Goal: Task Accomplishment & Management: Use online tool/utility

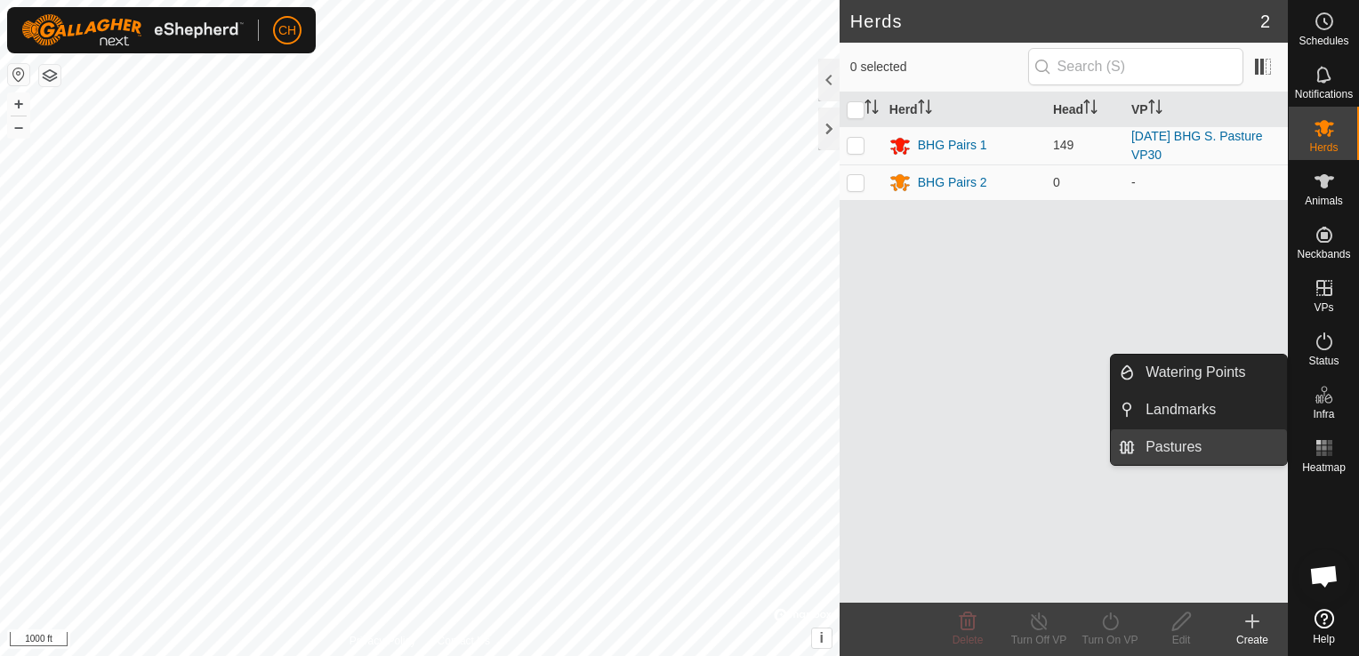
click at [1165, 443] on link "Pastures" at bounding box center [1211, 447] width 152 height 36
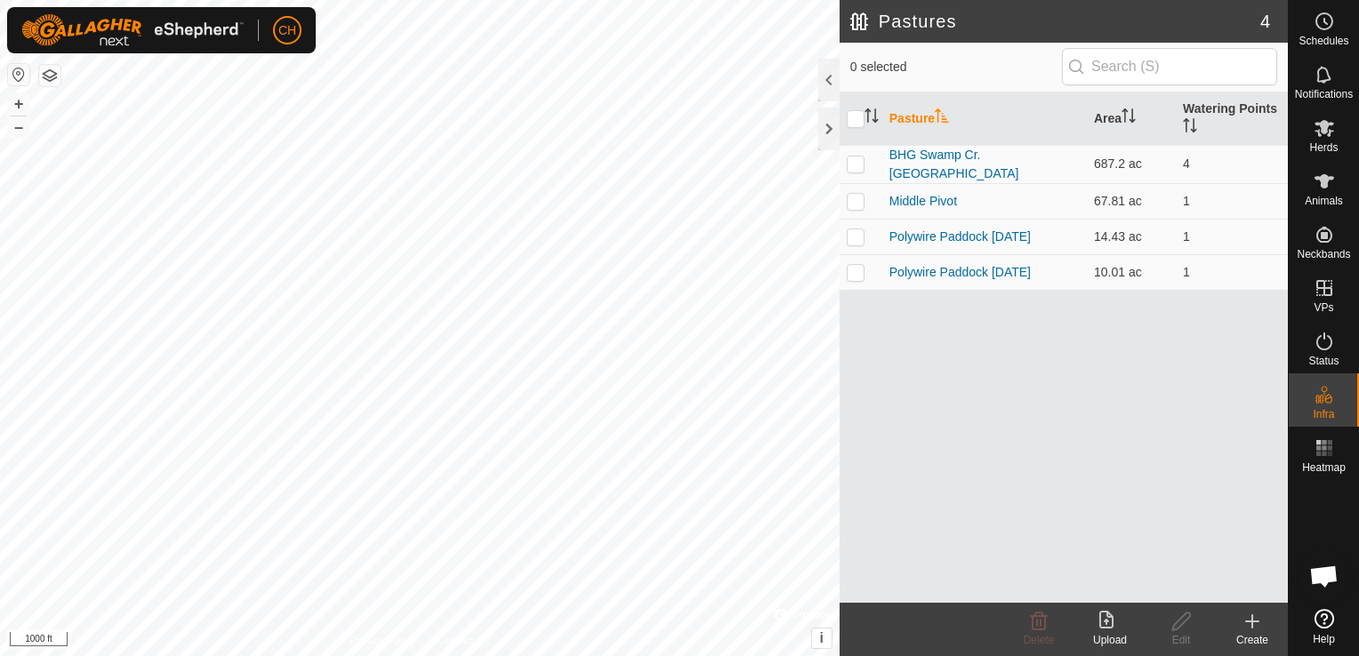
click at [1255, 623] on icon at bounding box center [1251, 621] width 21 height 21
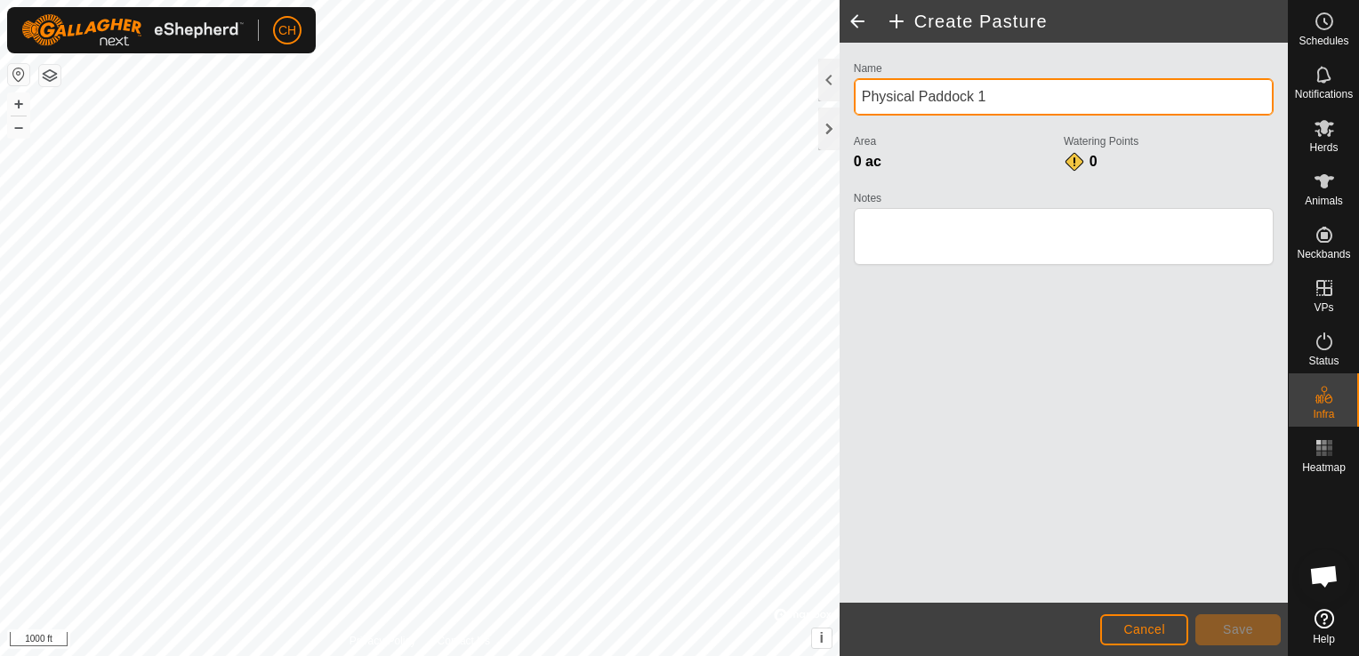
click at [1009, 95] on input "Physical Paddock 1" at bounding box center [1064, 96] width 420 height 37
type input "P"
type input "BHG Swamp Cr. [GEOGRAPHIC_DATA]"
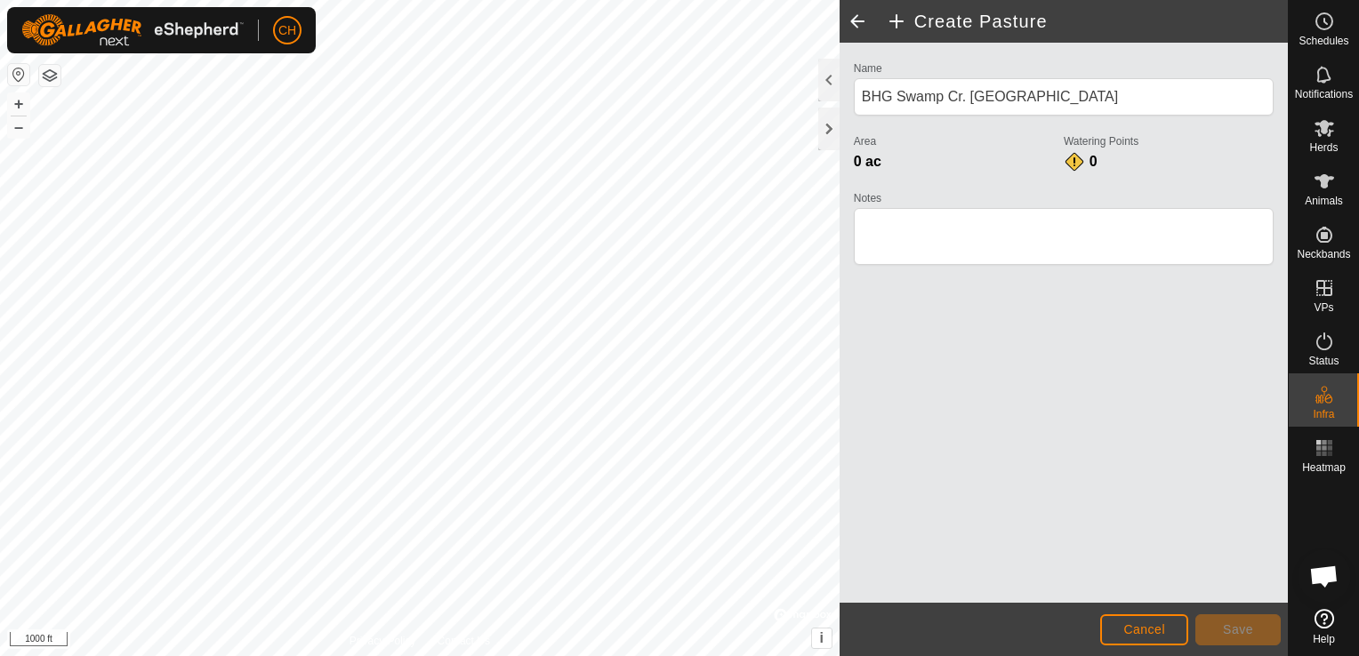
click at [1066, 429] on div "Name BHG Swamp Cr. North Pasture Area 0 ac Watering Points 0 Notes" at bounding box center [1063, 323] width 448 height 560
click at [963, 280] on div "Create Pasture Name BHG Swamp Cr. North Pasture Area 0 ac Watering Points 0 Not…" at bounding box center [644, 328] width 1288 height 656
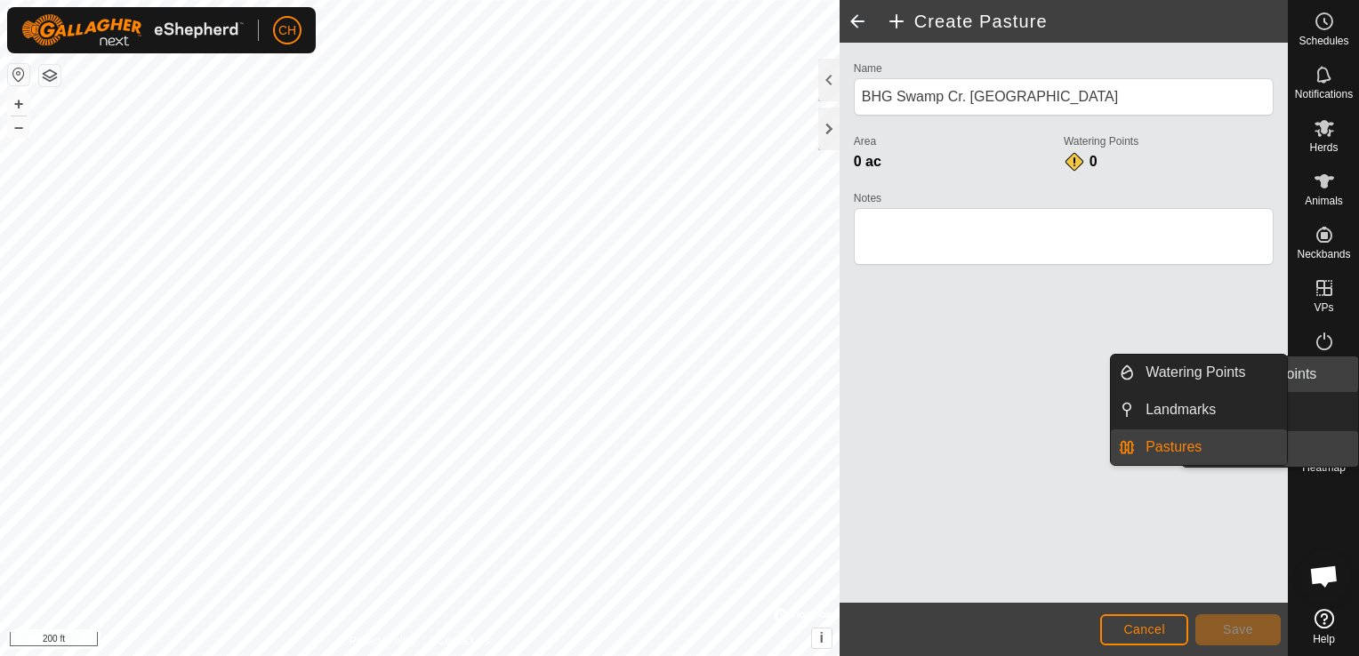
click at [1292, 375] on div "Schedules Notifications Herds Animals Neckbands VPs Status Infra Heatmap Help W…" at bounding box center [679, 328] width 1359 height 656
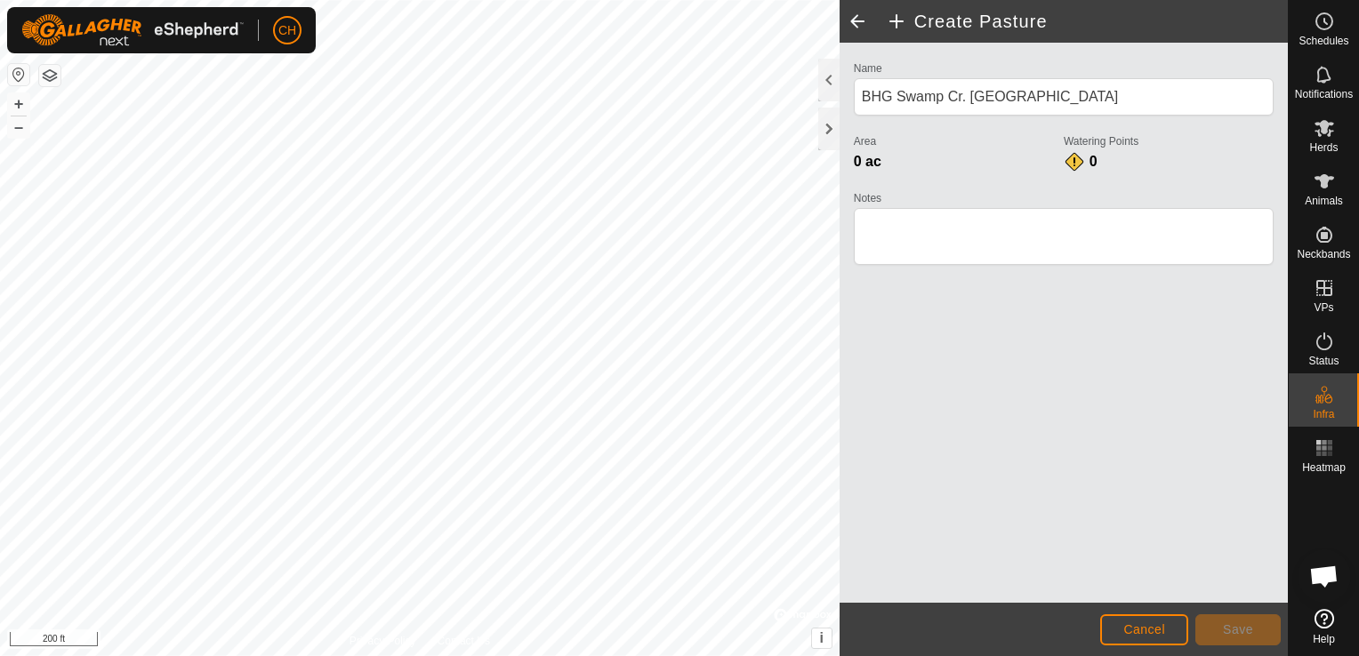
click at [1146, 386] on div "Create Pasture Name BHG Swamp Cr. North Pasture Area 0 ac Watering Points 0 Not…" at bounding box center [644, 328] width 1288 height 656
click at [1247, 628] on span "Save" at bounding box center [1238, 629] width 30 height 14
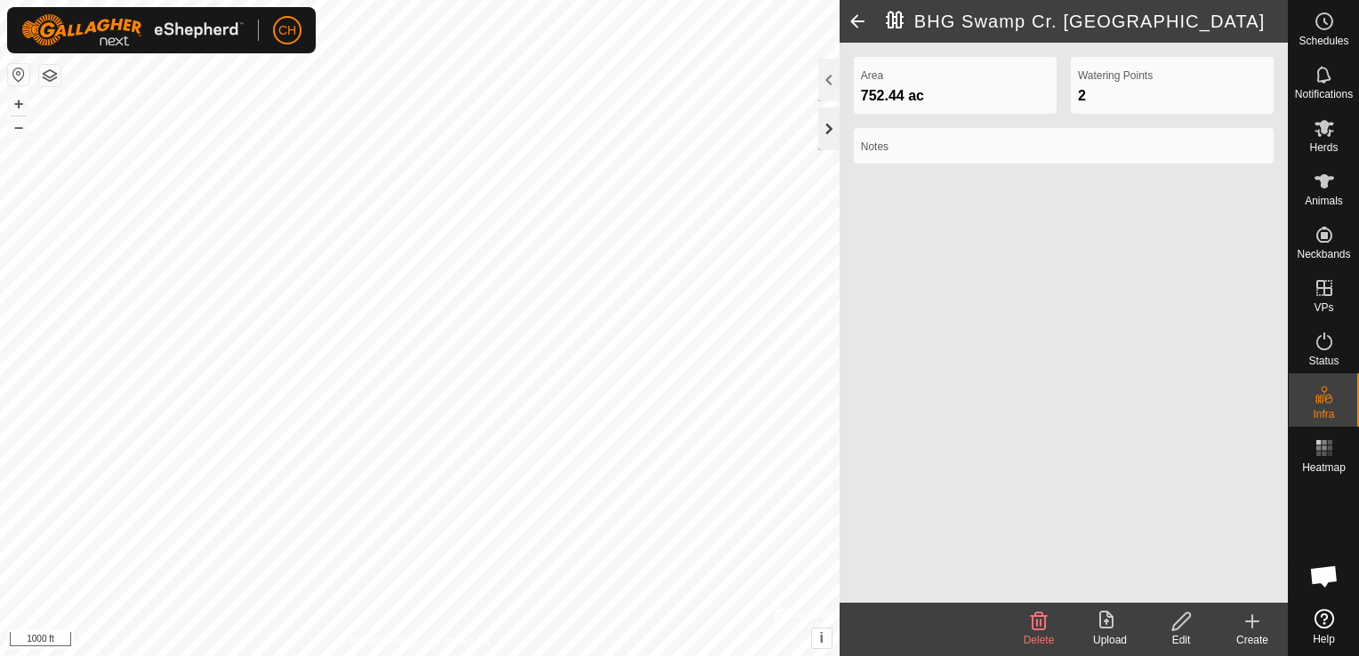
click at [826, 125] on div at bounding box center [828, 129] width 21 height 43
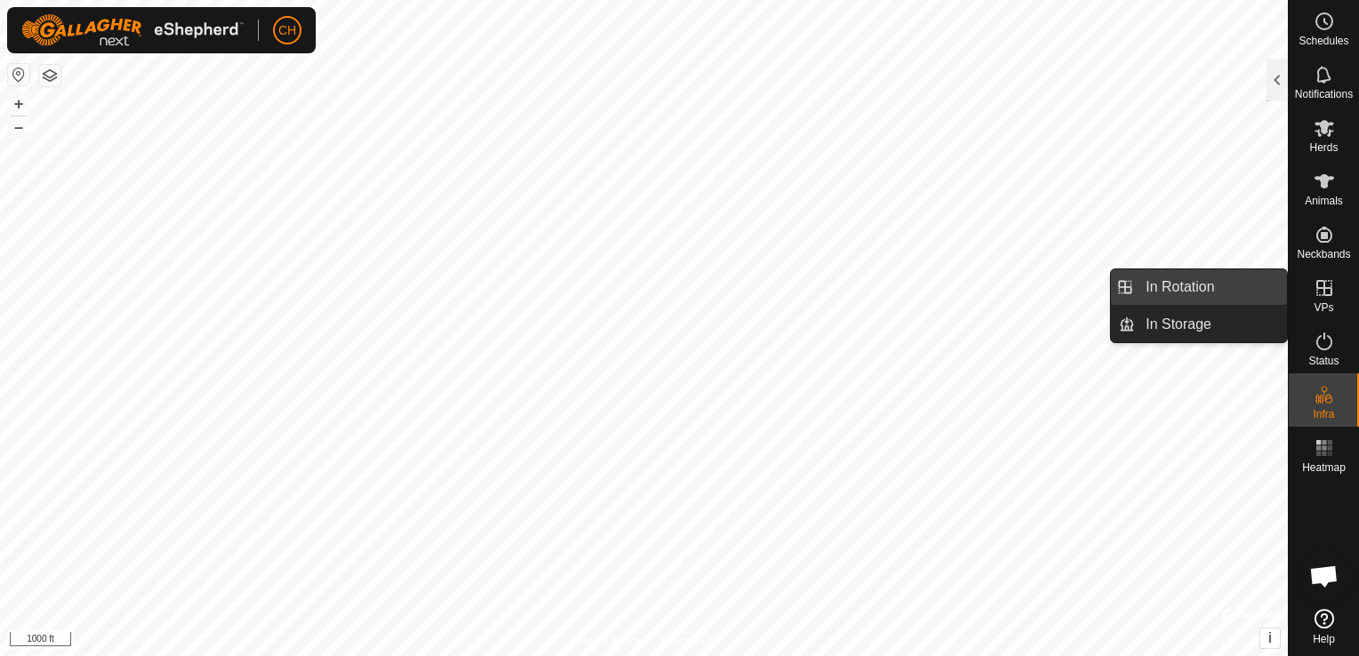
click at [1181, 290] on link "In Rotation" at bounding box center [1211, 287] width 152 height 36
click at [1184, 285] on link "In Rotation" at bounding box center [1211, 287] width 152 height 36
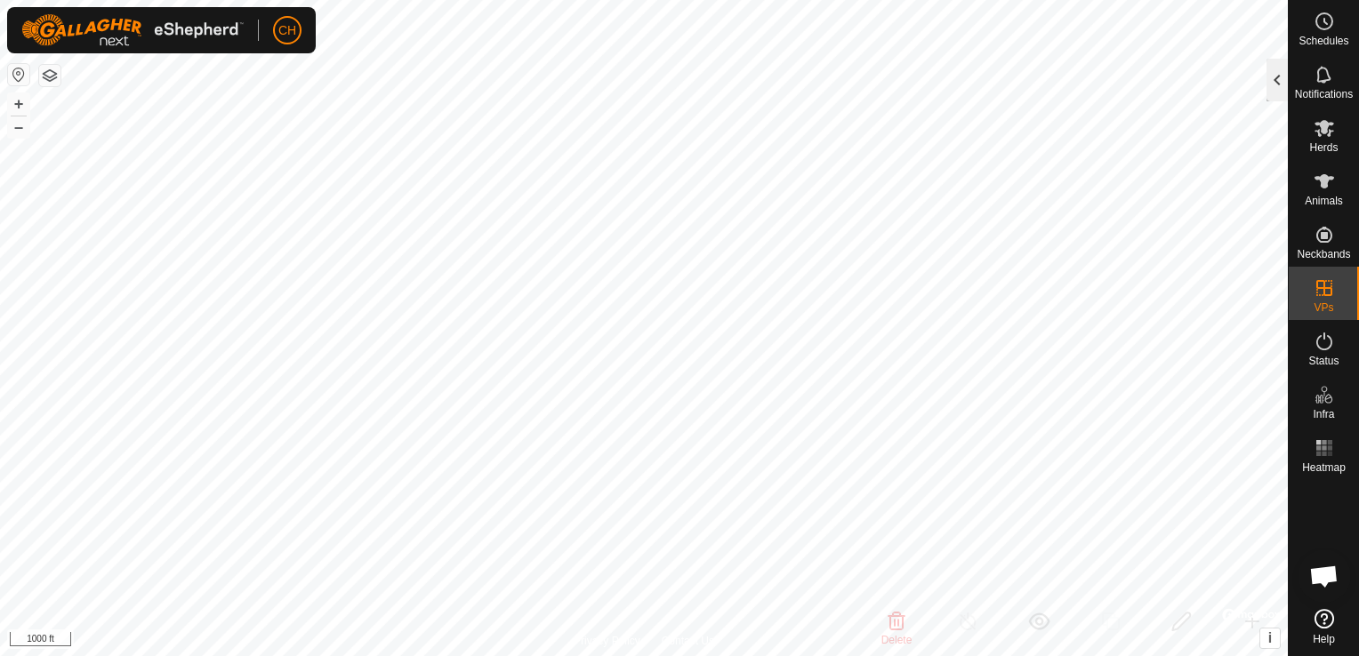
click at [1278, 80] on div at bounding box center [1276, 80] width 21 height 43
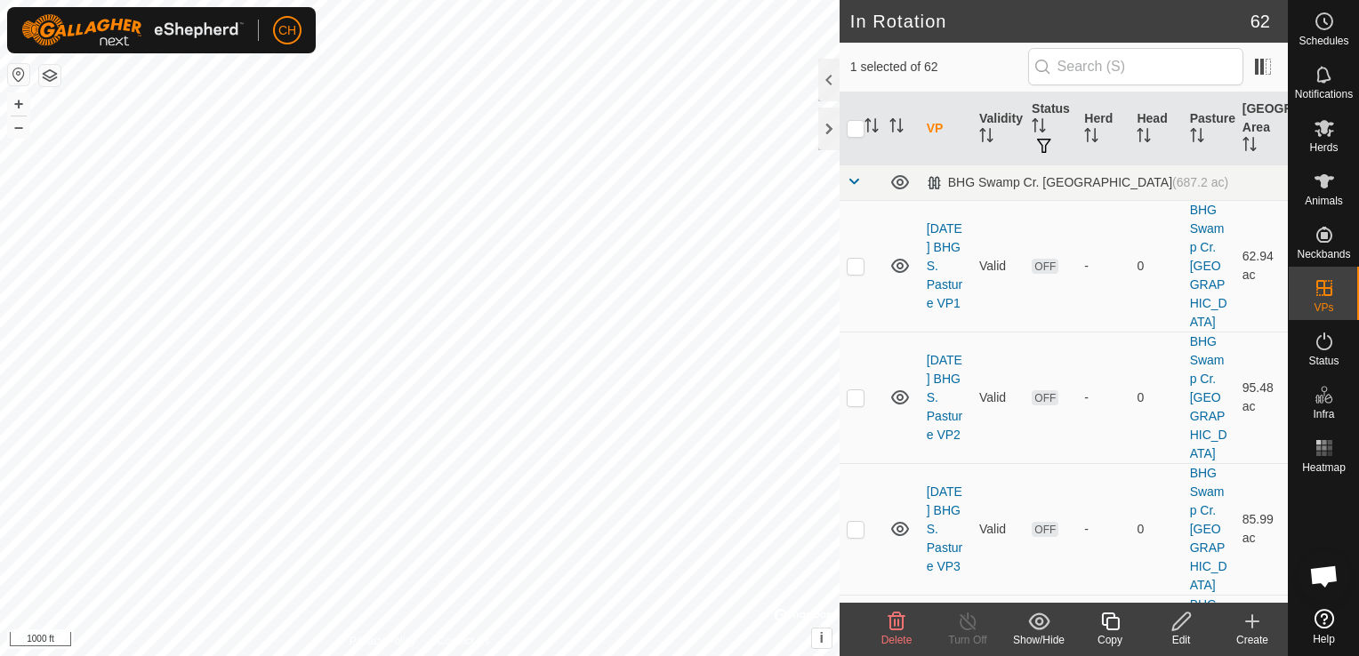
click at [1259, 620] on icon at bounding box center [1251, 621] width 21 height 21
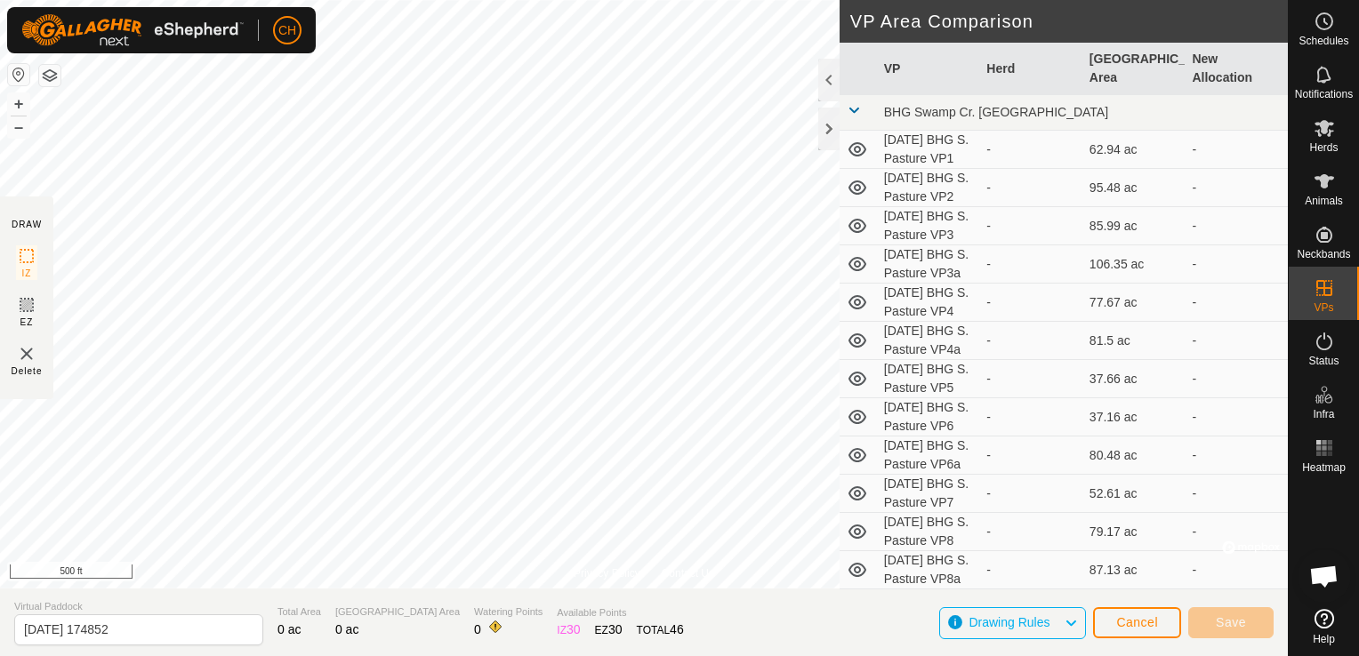
click at [899, 83] on div "Privacy Policy Contact Us [DATE] BHG S. Pasture VP Wean Status: OFF Type: Inclu…" at bounding box center [644, 328] width 1288 height 656
click at [314, 0] on html "CH My Account Settings Logout Schedules Notifications Herds Animals Neckbands V…" at bounding box center [679, 328] width 1359 height 656
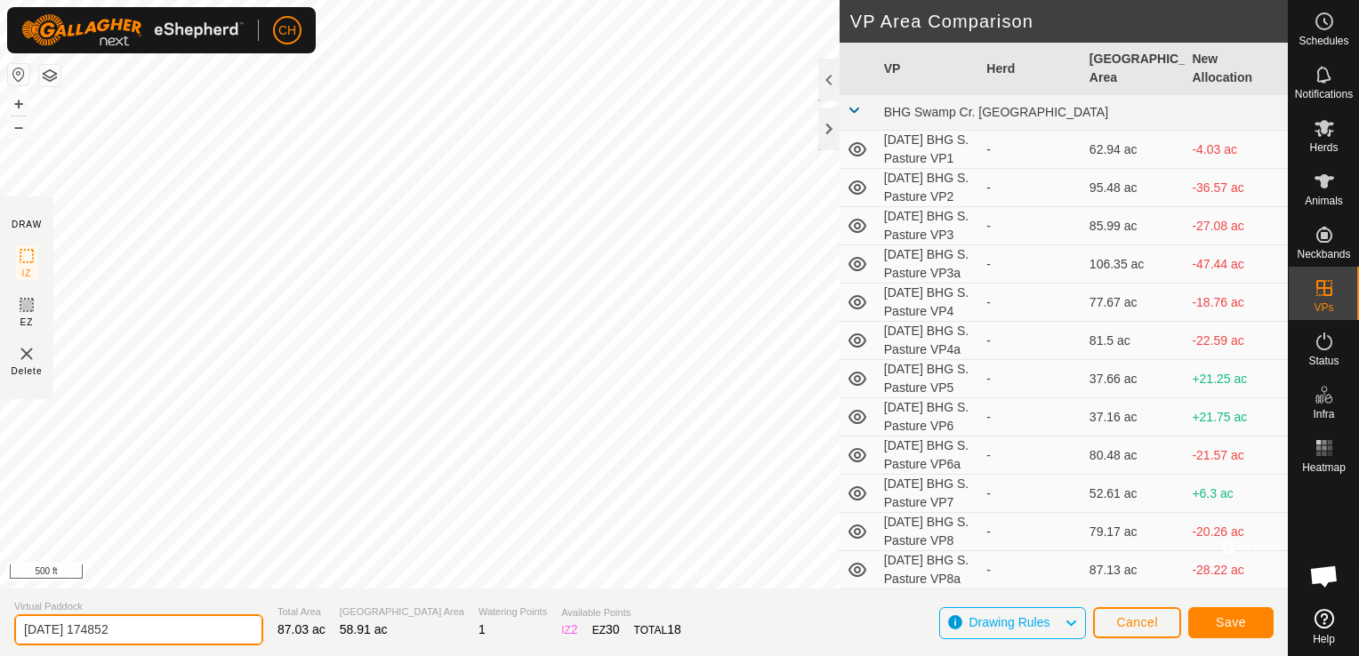
click at [156, 635] on input "[DATE] 174852" at bounding box center [138, 629] width 249 height 31
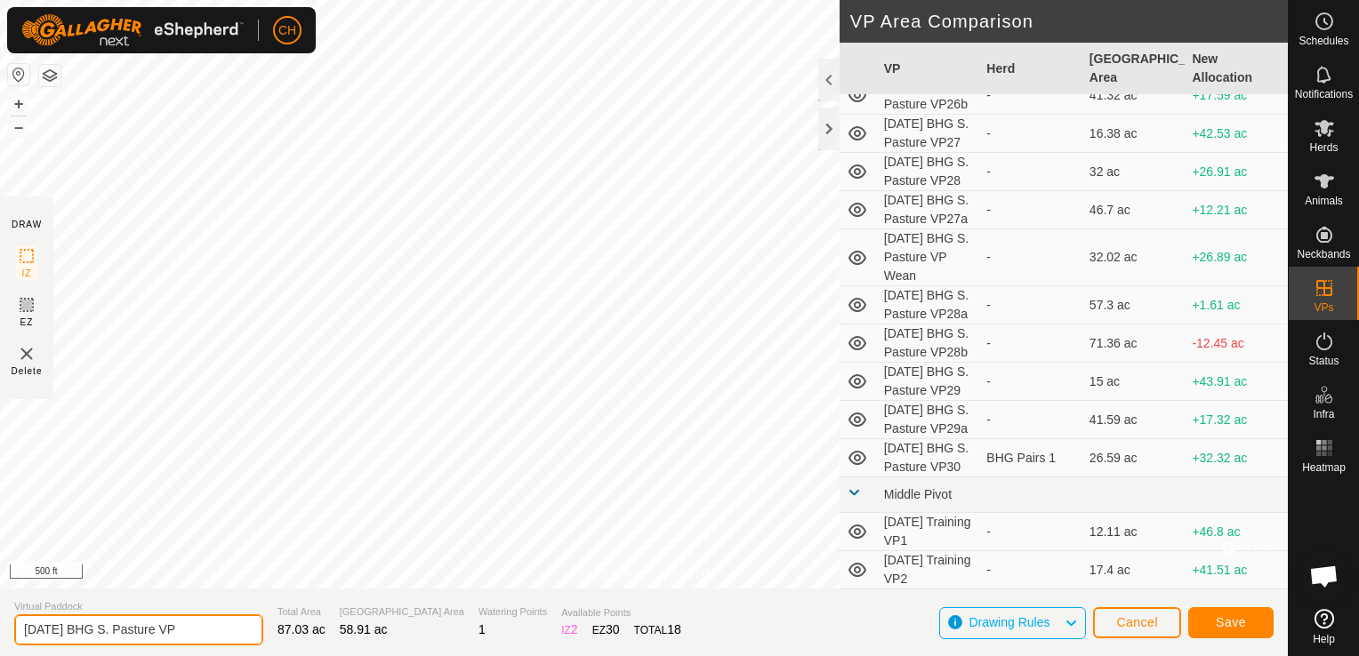
scroll to position [3037, 0]
type input "[DATE] BHG S. Pasture VP30a"
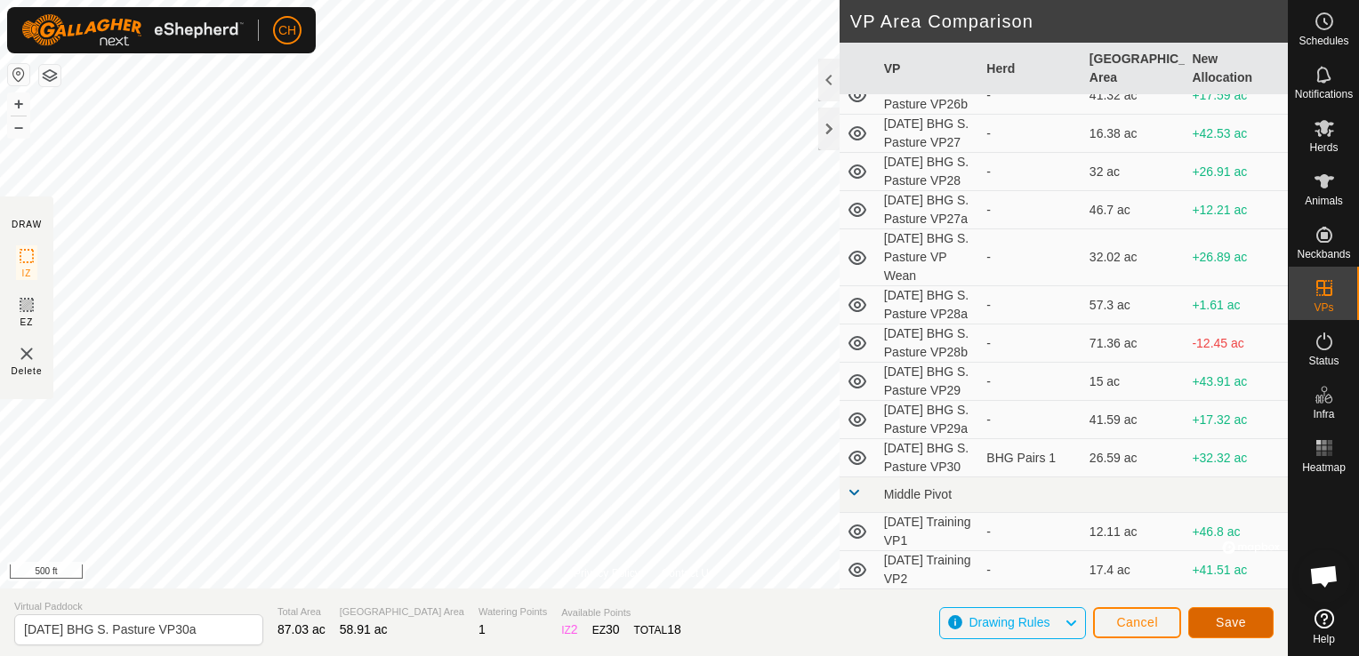
click at [1220, 621] on span "Save" at bounding box center [1230, 622] width 30 height 14
